Goal: Information Seeking & Learning: Find specific fact

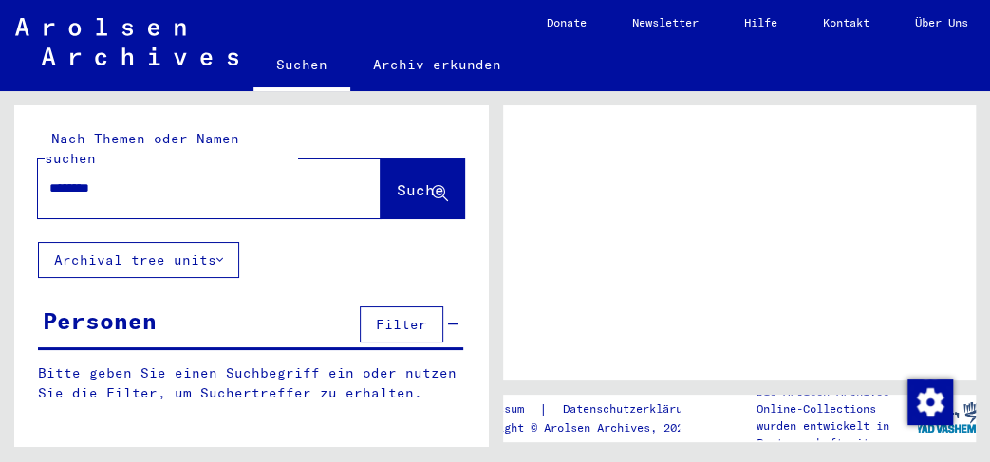
type input "********"
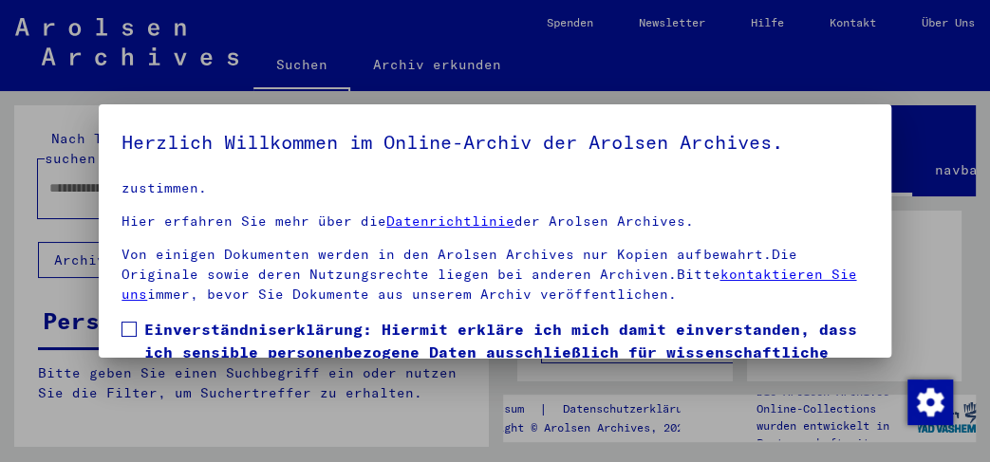
scroll to position [140, 0]
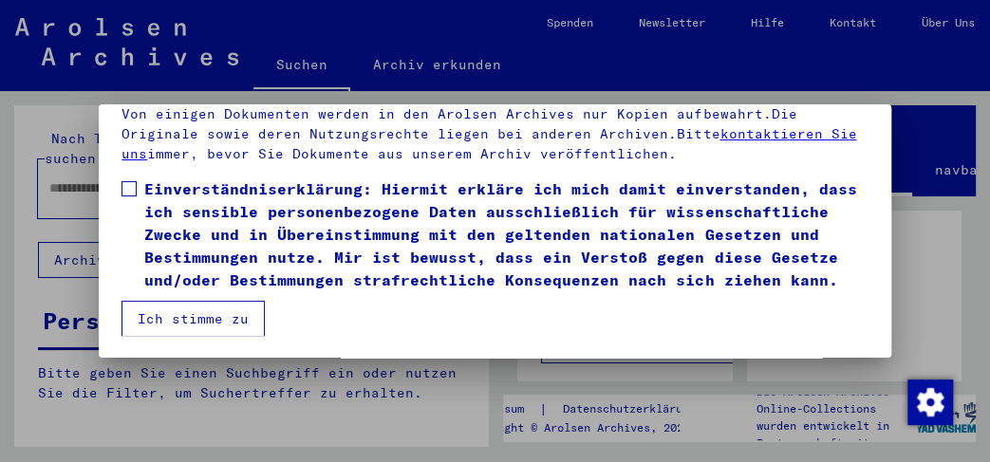
click at [201, 314] on button "Ich stimme zu" at bounding box center [192, 319] width 143 height 36
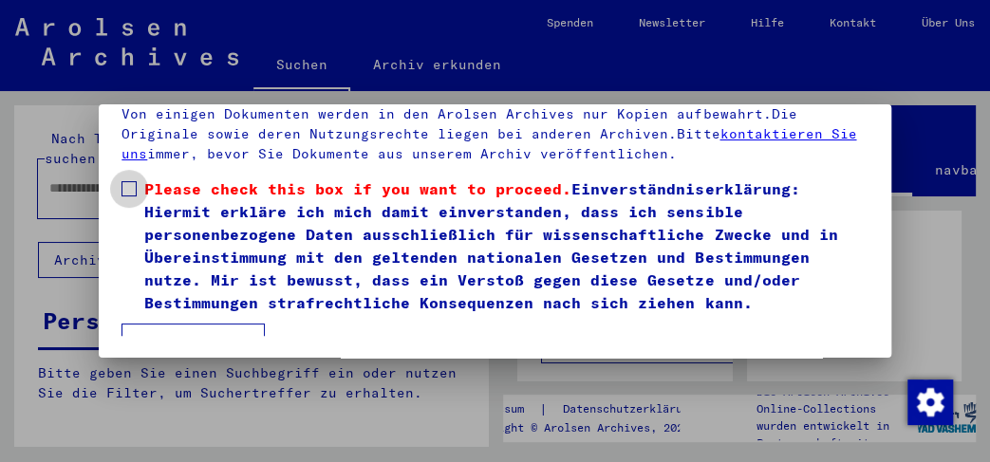
click at [131, 194] on span at bounding box center [128, 188] width 15 height 15
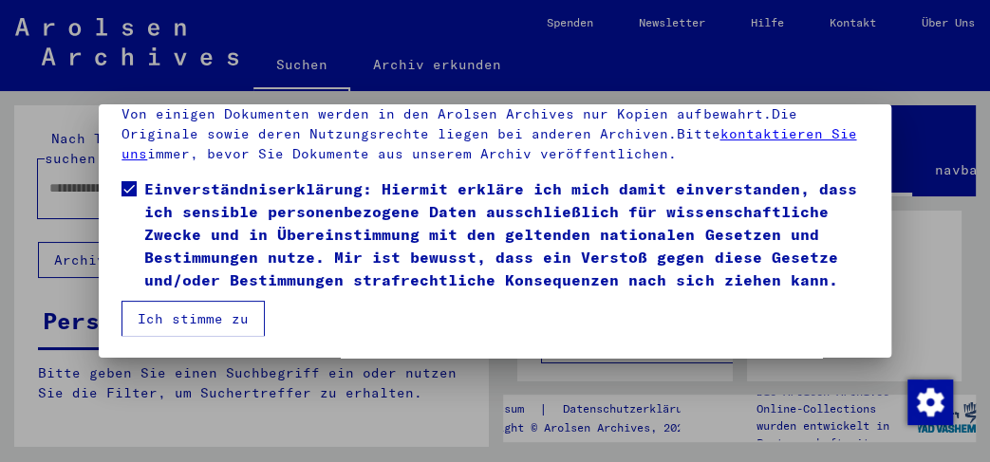
click at [195, 308] on button "Ich stimme zu" at bounding box center [192, 319] width 143 height 36
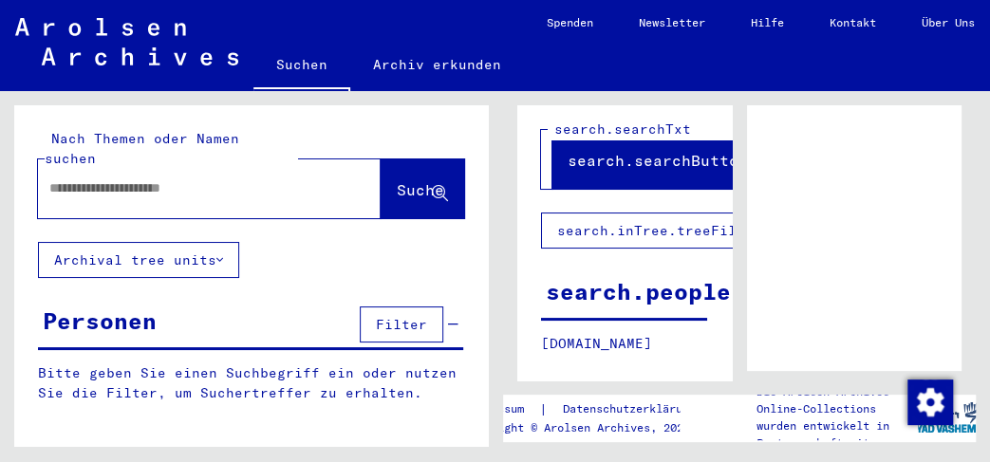
scroll to position [171, 0]
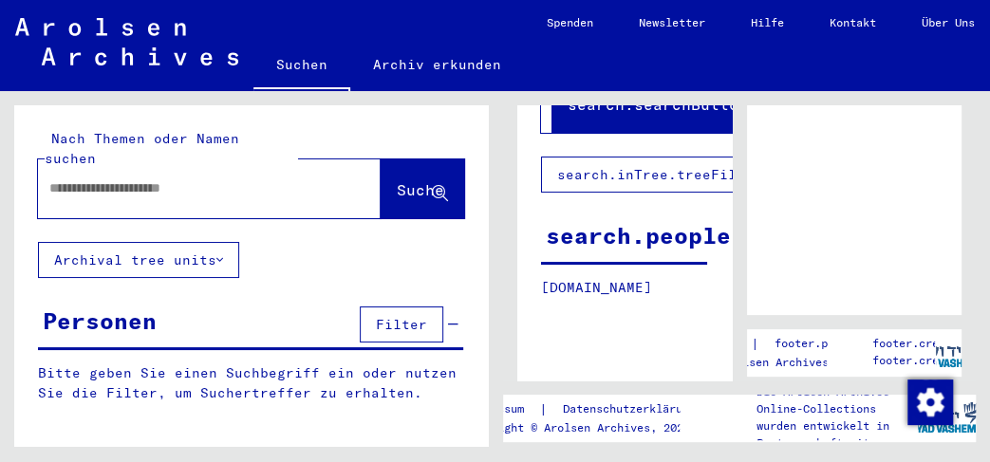
click at [31, 179] on div "Nach Themen oder Namen suchen Suche" at bounding box center [251, 173] width 474 height 137
click at [74, 178] on input "text" at bounding box center [192, 188] width 286 height 20
type input "********"
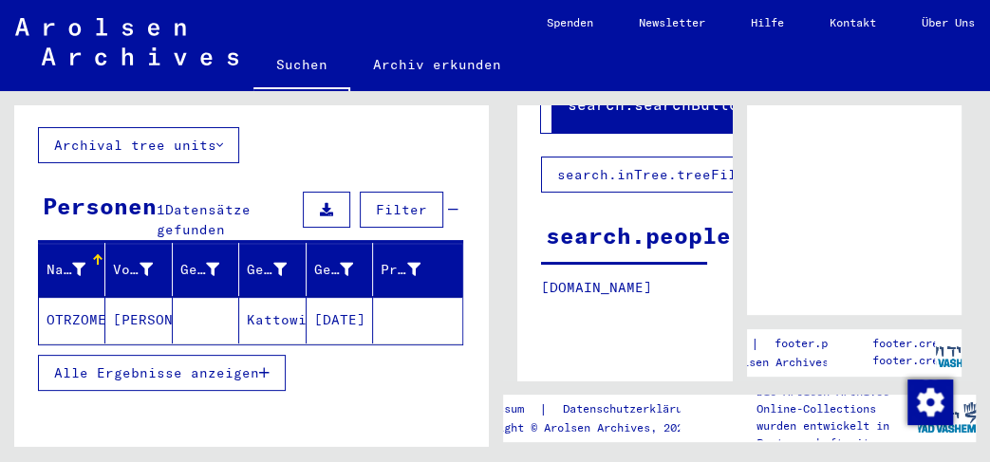
scroll to position [199, 0]
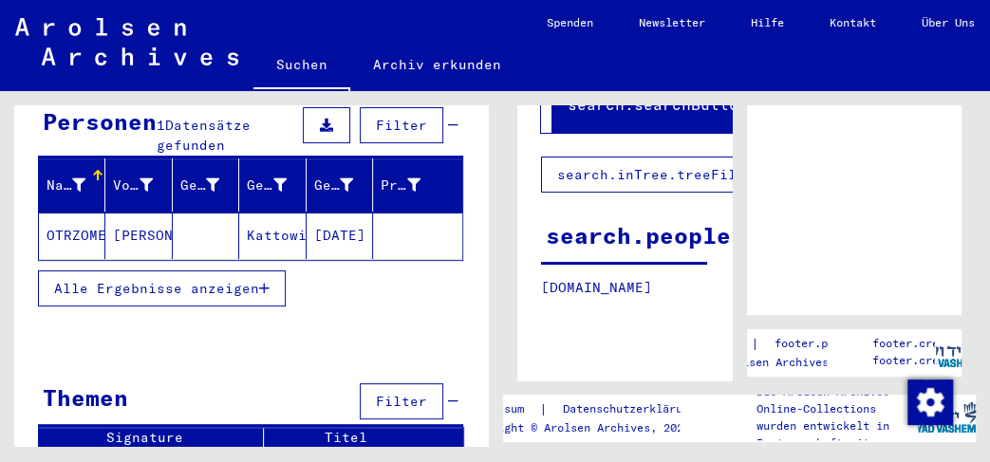
click at [196, 280] on span "Alle Ergebnisse anzeigen" at bounding box center [156, 288] width 205 height 17
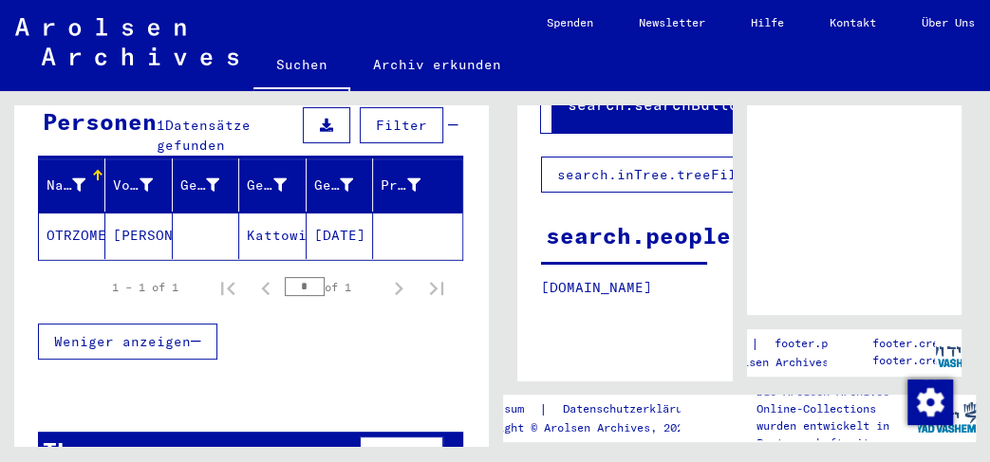
click at [345, 218] on mat-cell "[DATE]" at bounding box center [340, 236] width 66 height 47
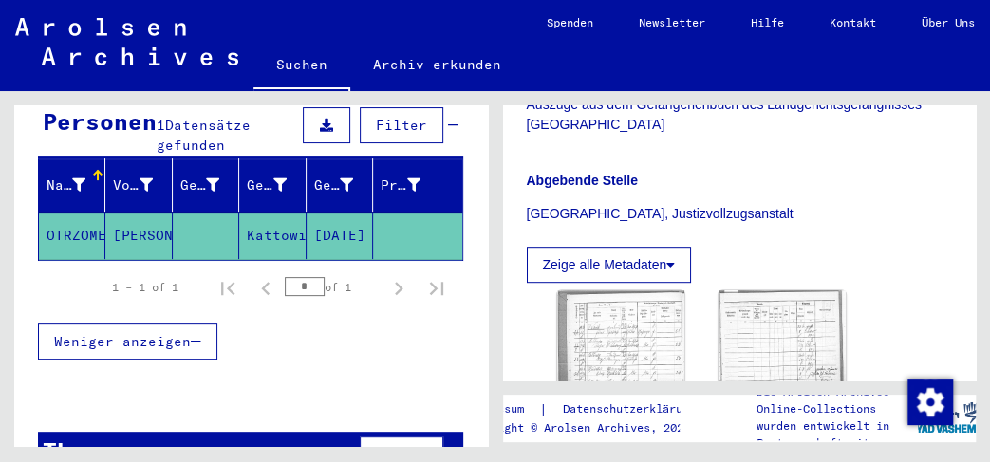
scroll to position [602, 0]
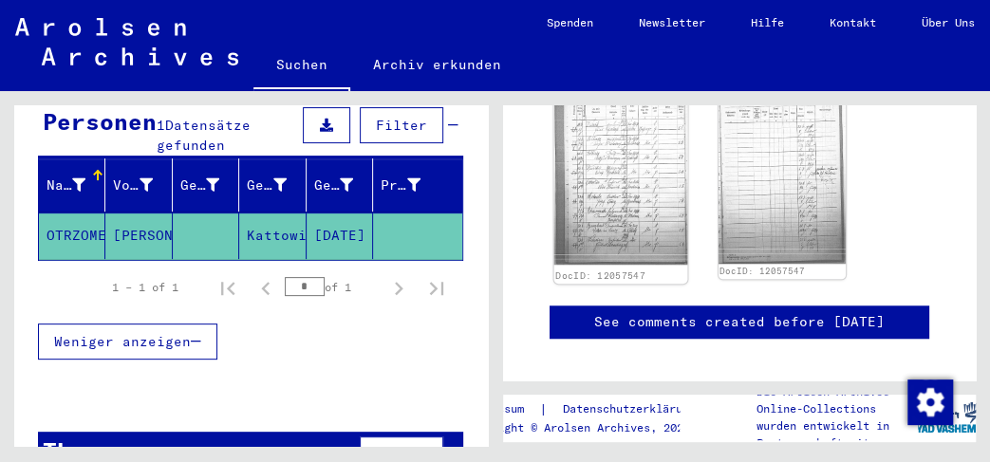
click at [604, 177] on img at bounding box center [620, 174] width 134 height 179
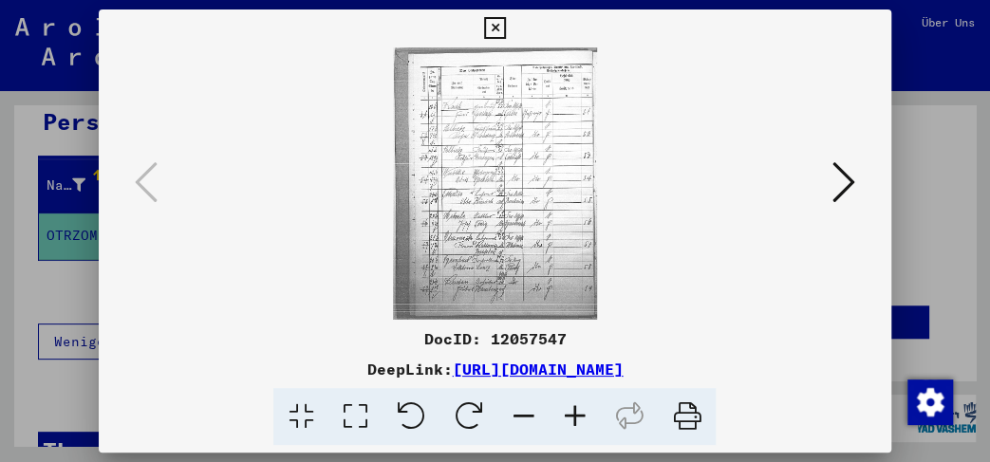
click at [497, 227] on img at bounding box center [494, 183] width 662 height 272
click at [571, 414] on icon at bounding box center [574, 417] width 51 height 58
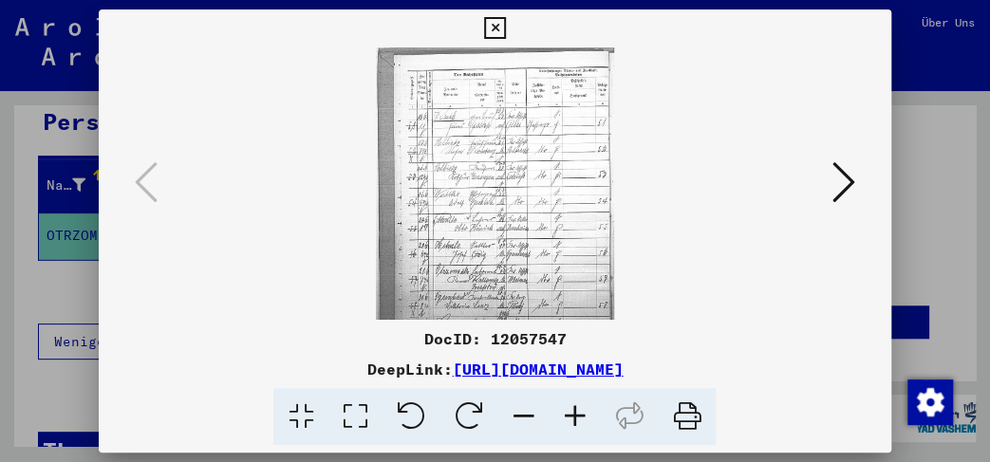
click at [514, 369] on link "[URL][DOMAIN_NAME]" at bounding box center [537, 369] width 171 height 19
